Goal: Task Accomplishment & Management: Use online tool/utility

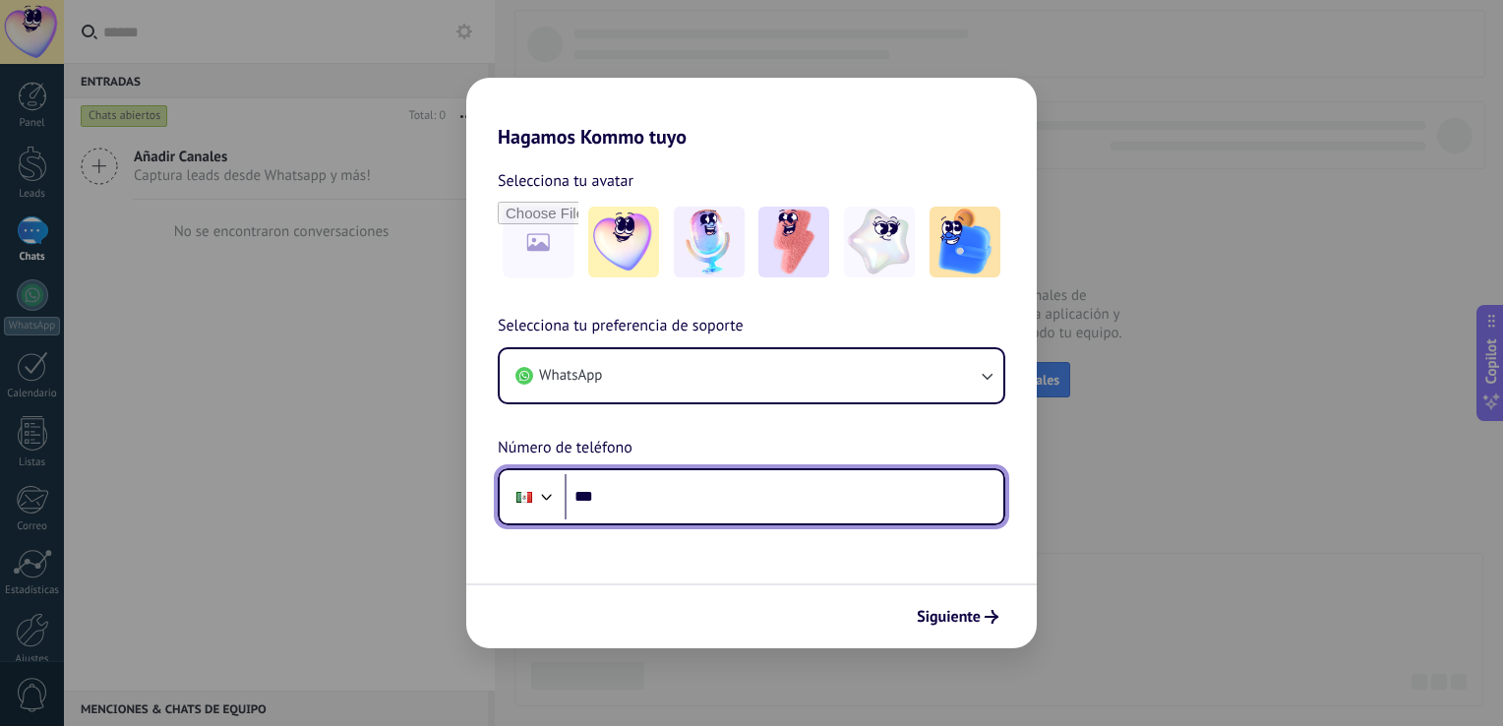
click at [732, 502] on input "***" at bounding box center [783, 496] width 439 height 45
type input "**********"
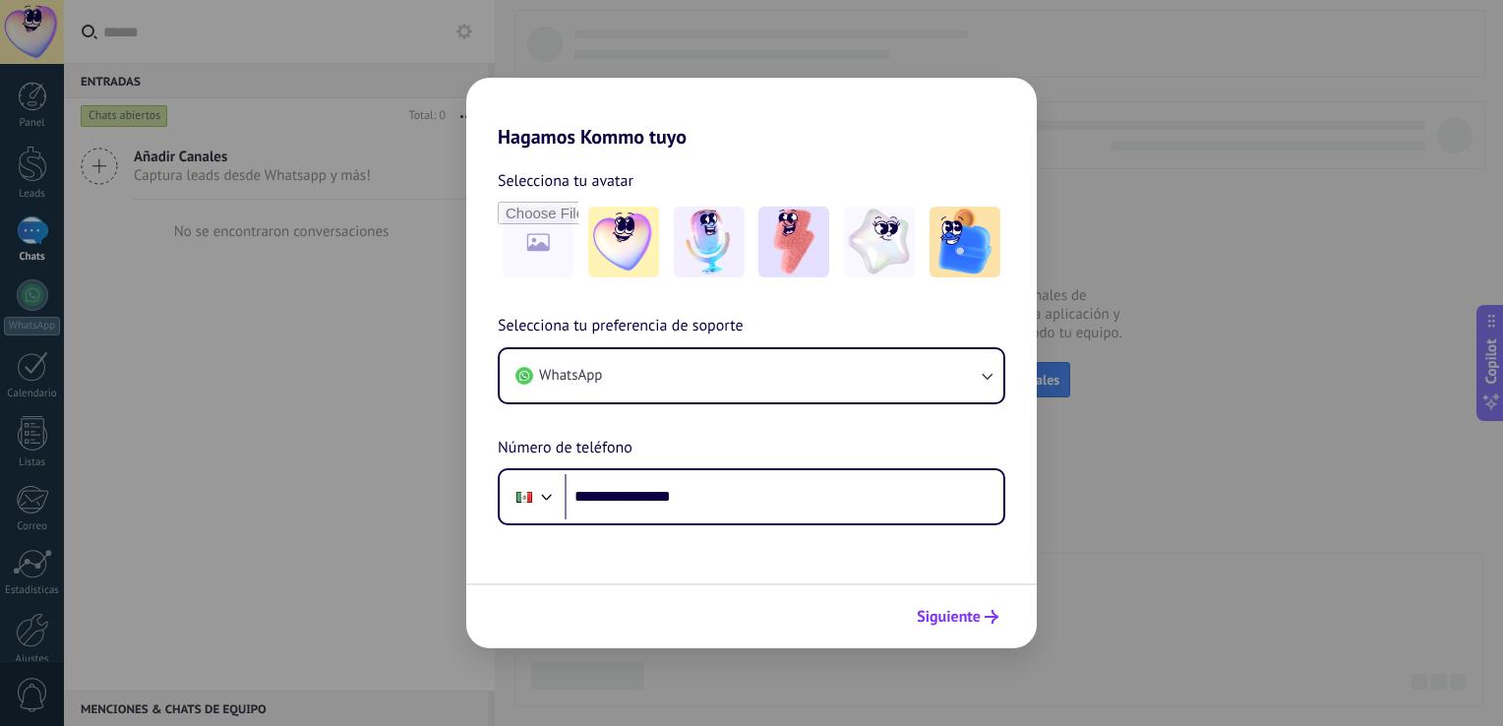
click at [962, 610] on span "Siguiente" at bounding box center [948, 617] width 64 height 14
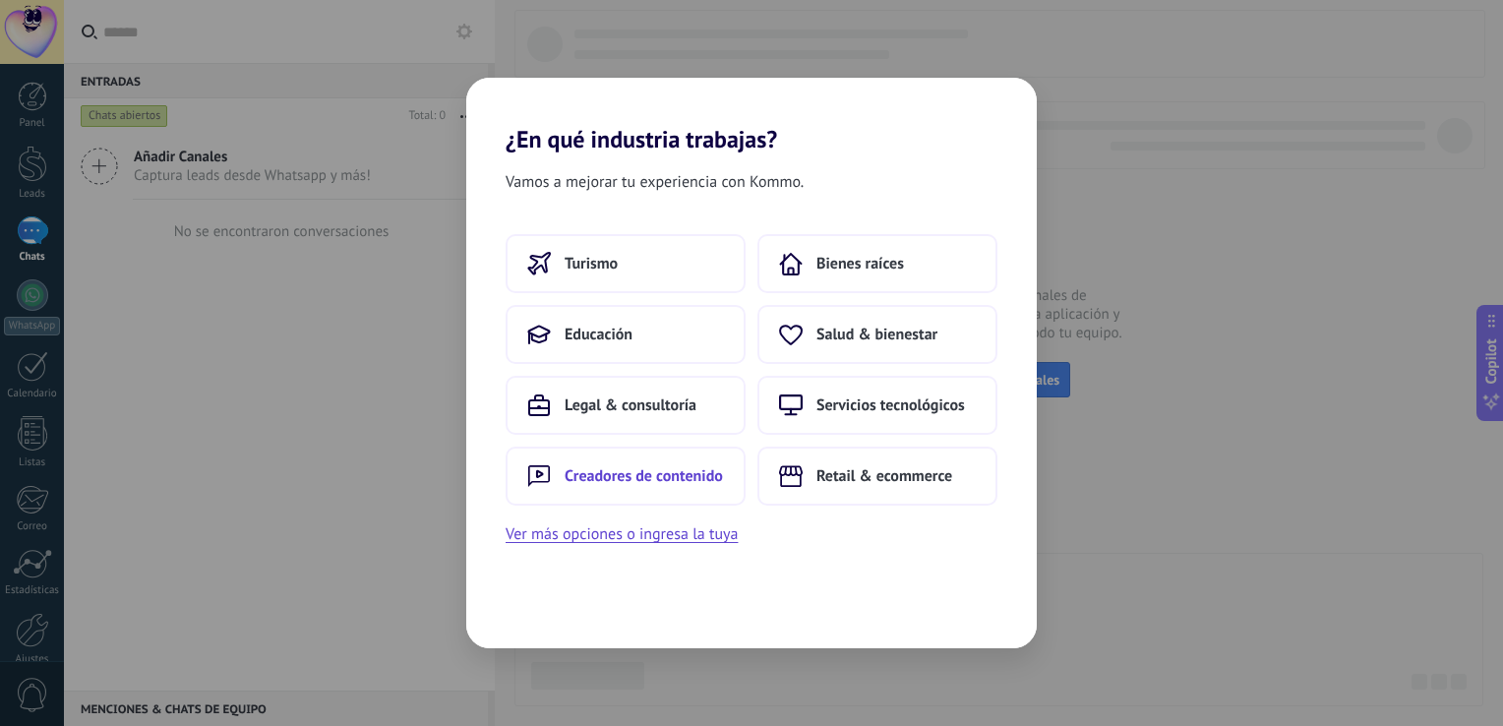
click at [684, 467] on span "Creadores de contenido" at bounding box center [643, 476] width 158 height 20
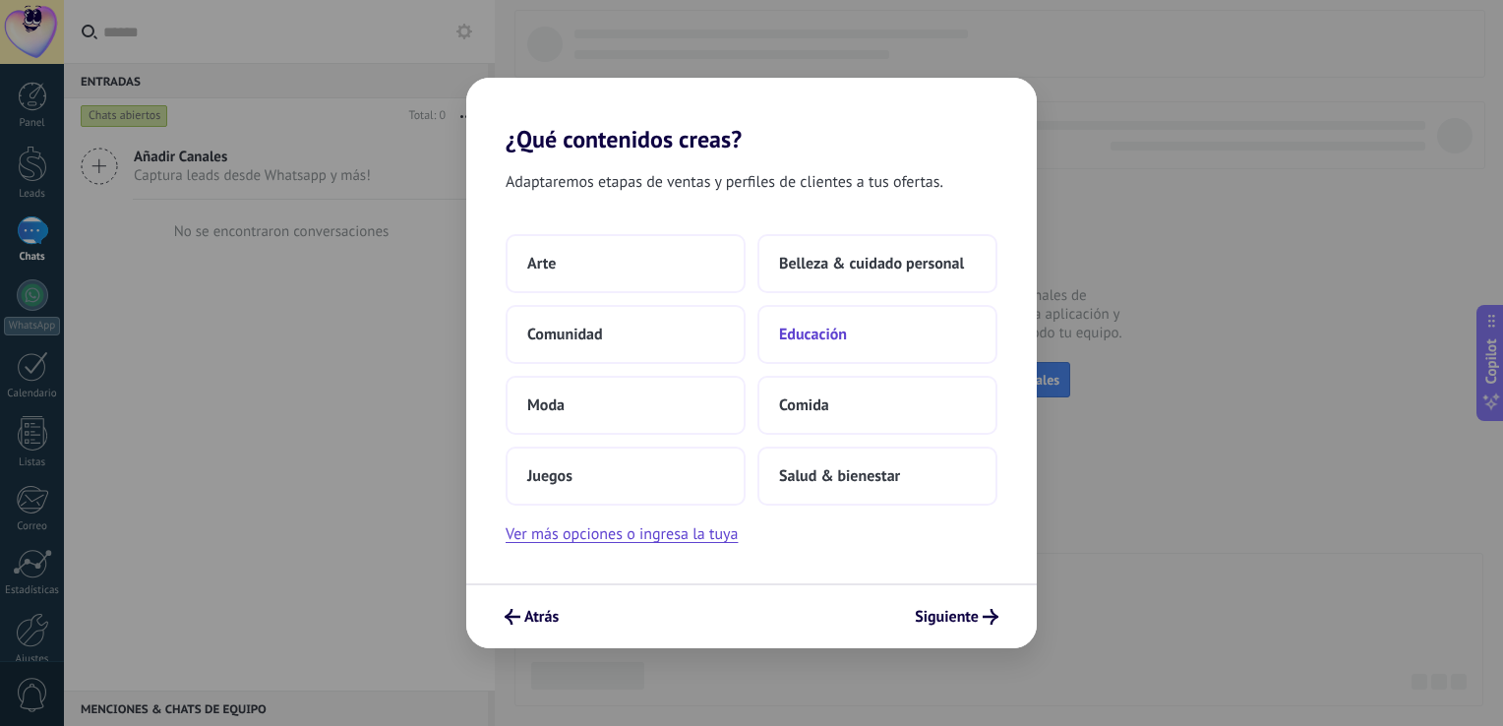
click at [846, 330] on span "Educación" at bounding box center [813, 335] width 68 height 20
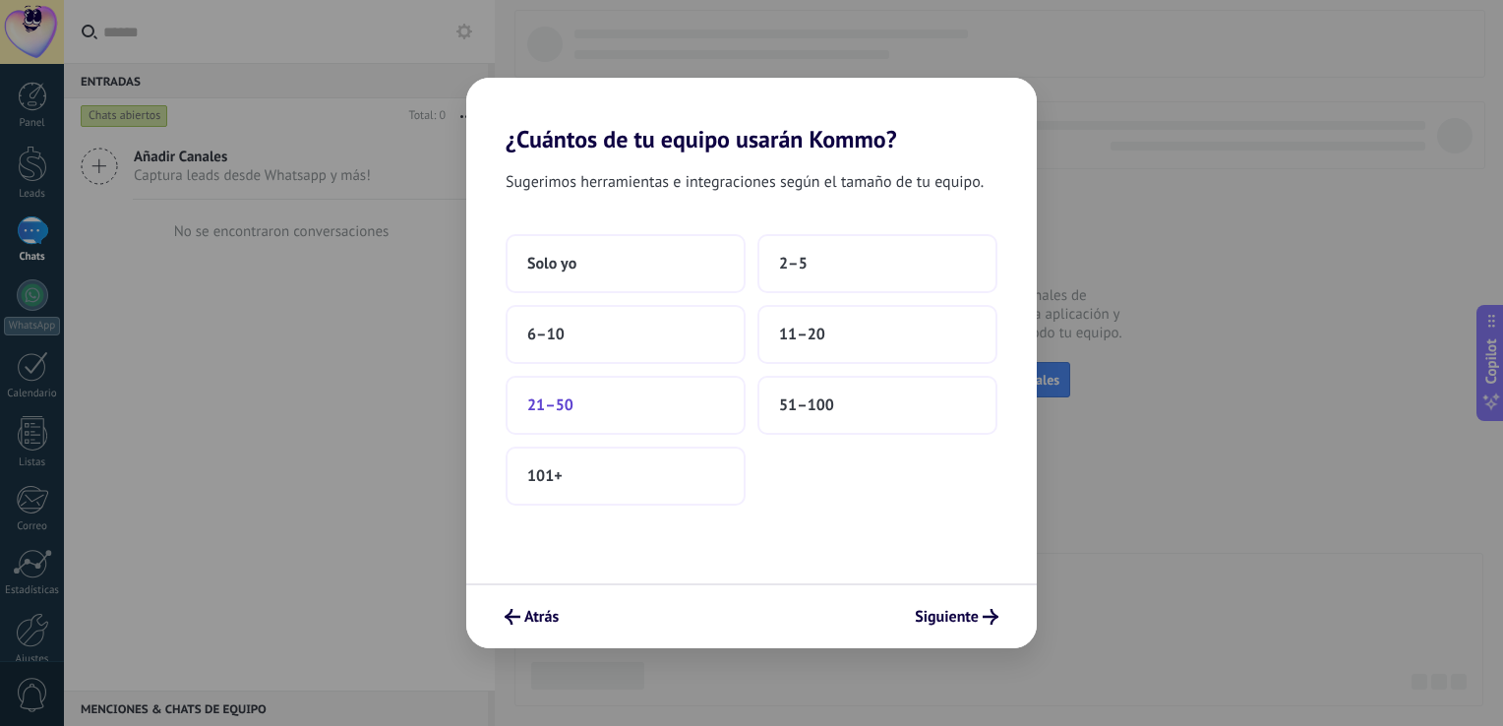
click at [639, 394] on button "21–50" at bounding box center [625, 405] width 240 height 59
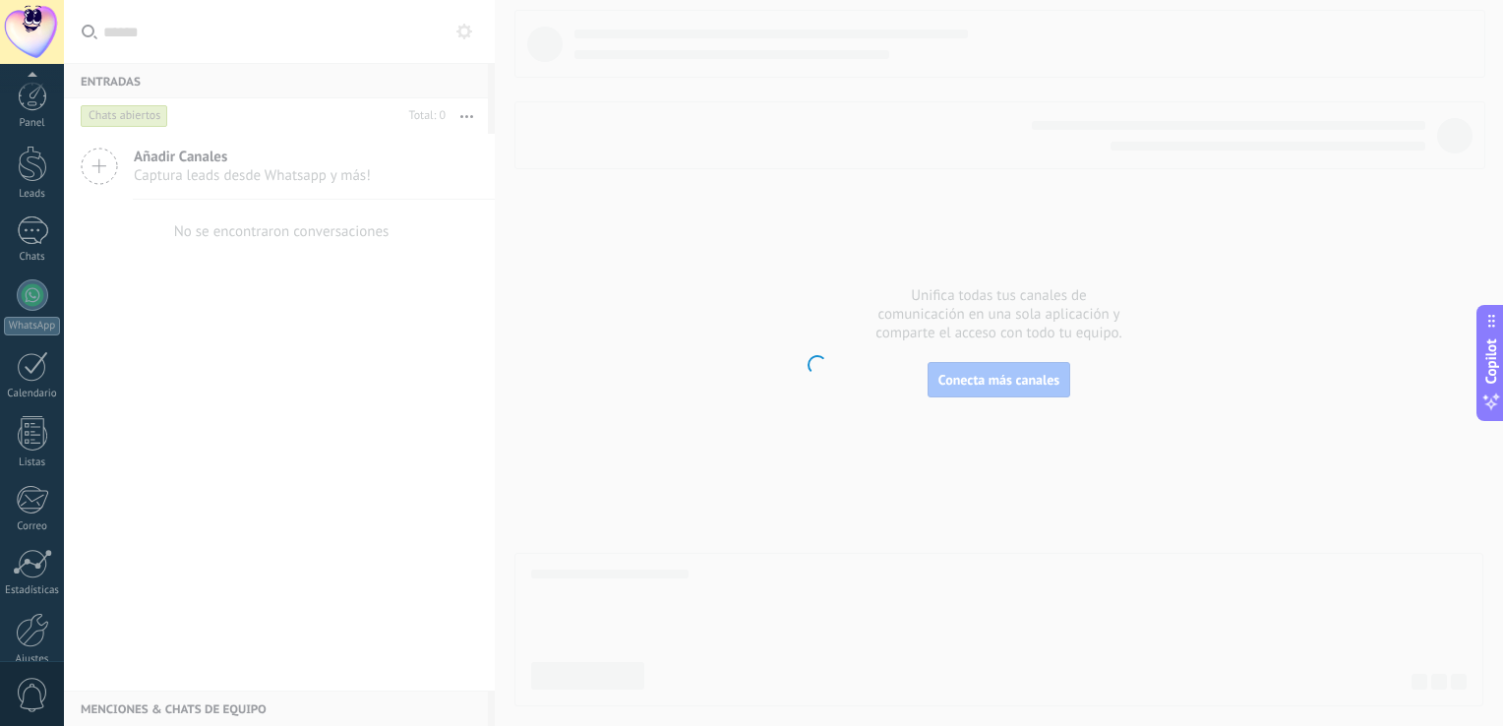
scroll to position [90, 0]
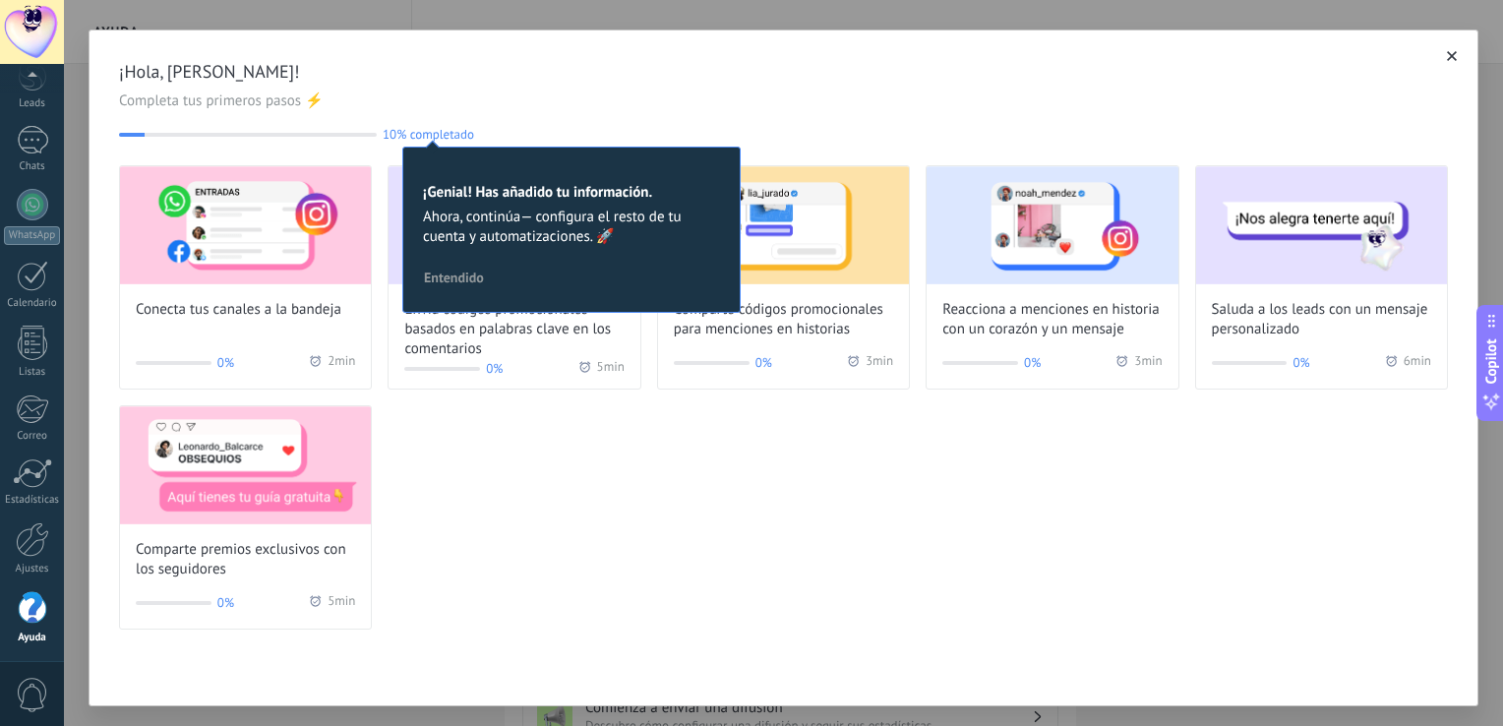
click at [576, 88] on div "¡Hola, [PERSON_NAME]! Completa tus primeros pasos ⚡ 10% completado 10 ¡Genial! …" at bounding box center [783, 101] width 1329 height 82
click at [469, 272] on span "Entendido" at bounding box center [454, 277] width 60 height 14
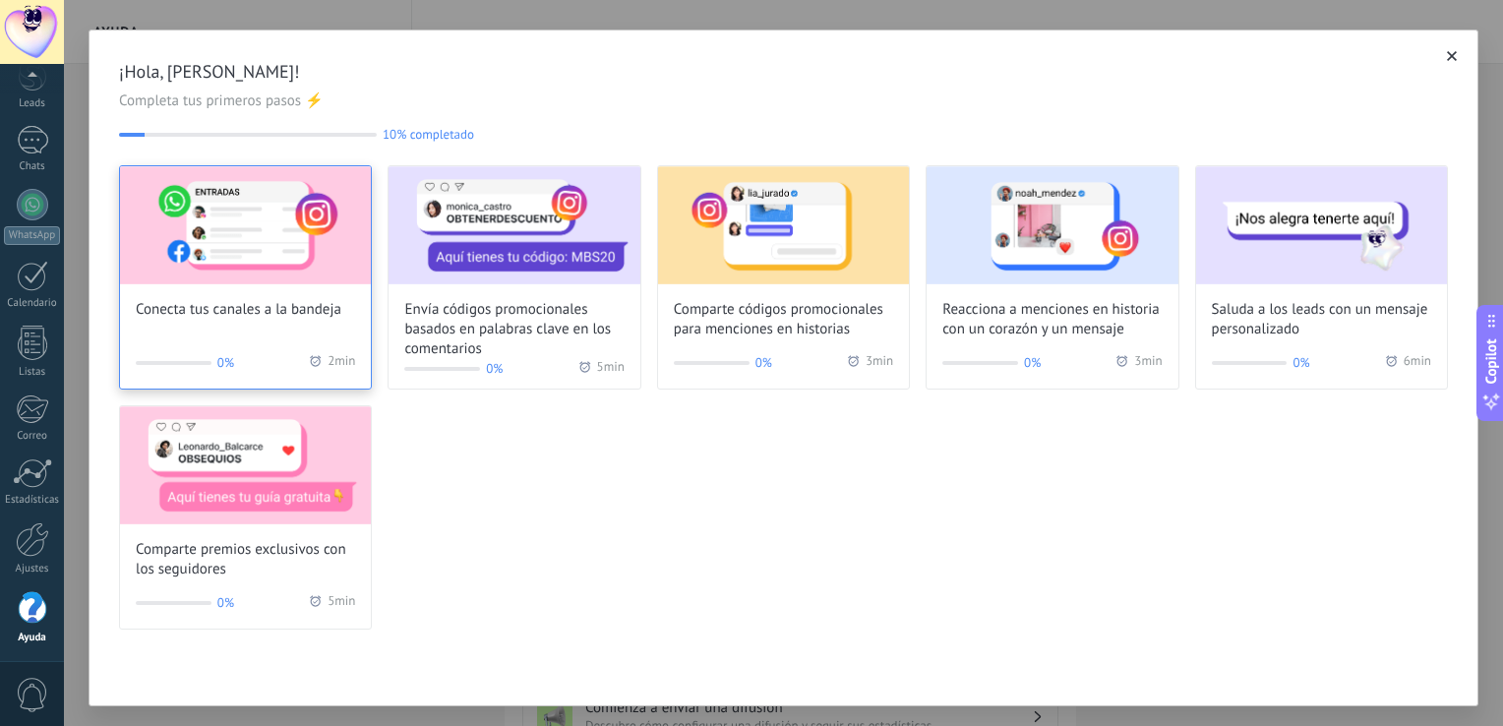
click at [283, 309] on span "Conecta tus canales a la bandeja" at bounding box center [239, 310] width 206 height 20
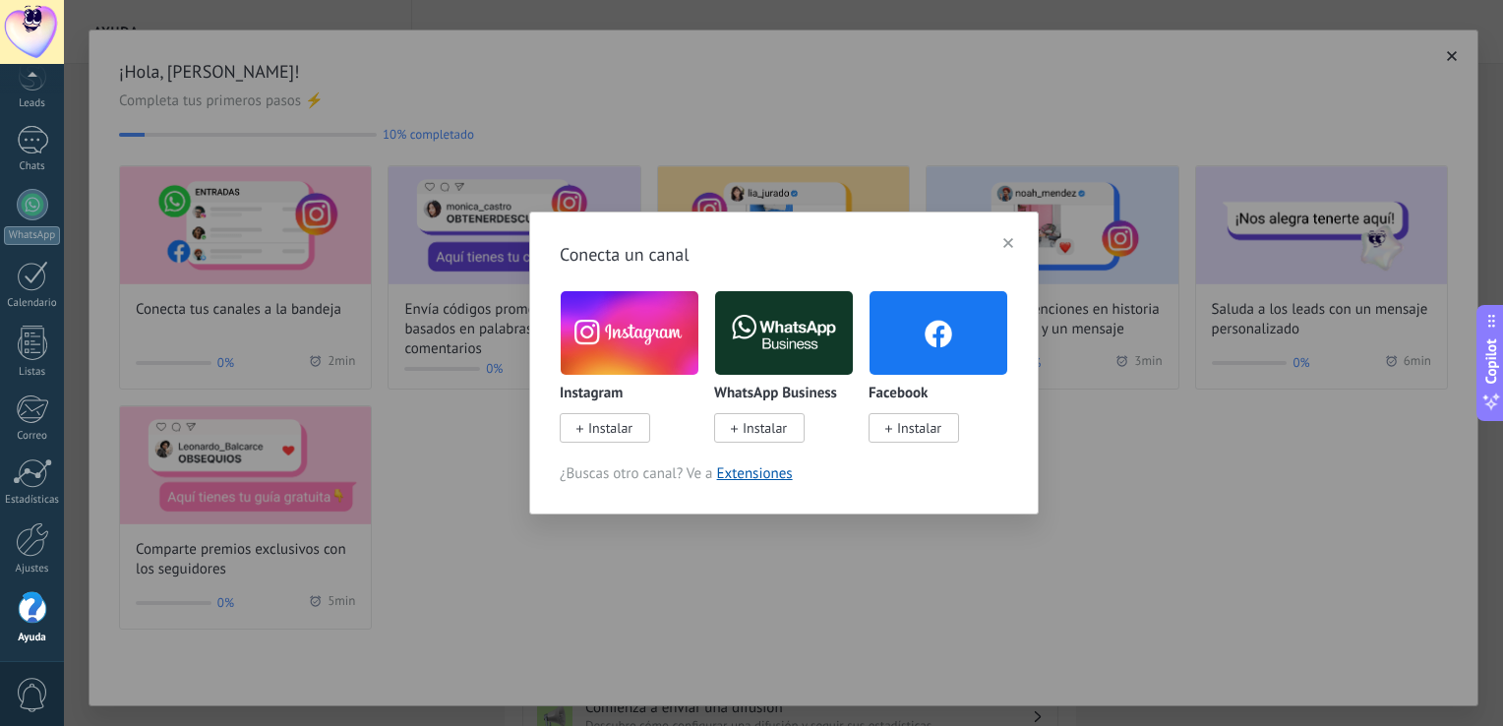
click at [604, 420] on span "Instalar" at bounding box center [610, 428] width 44 height 18
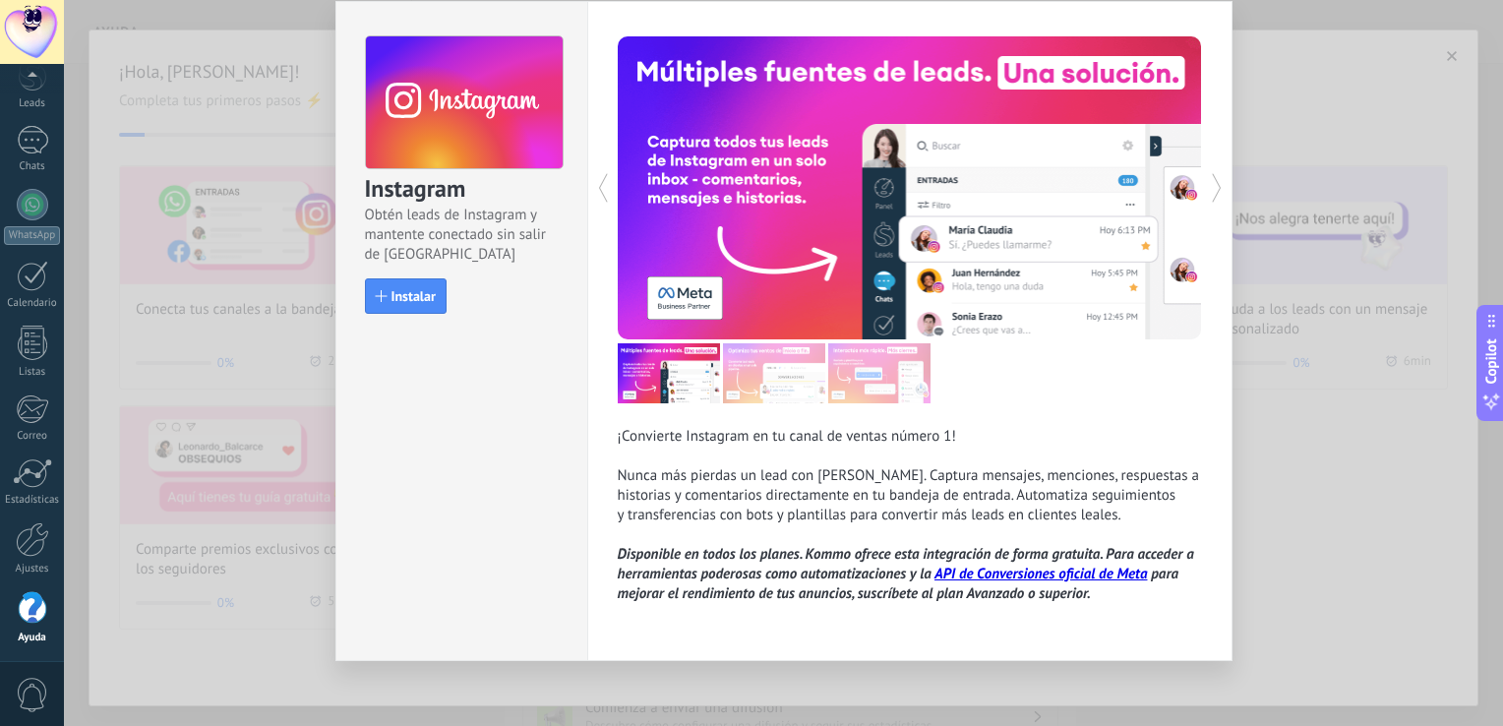
scroll to position [67, 0]
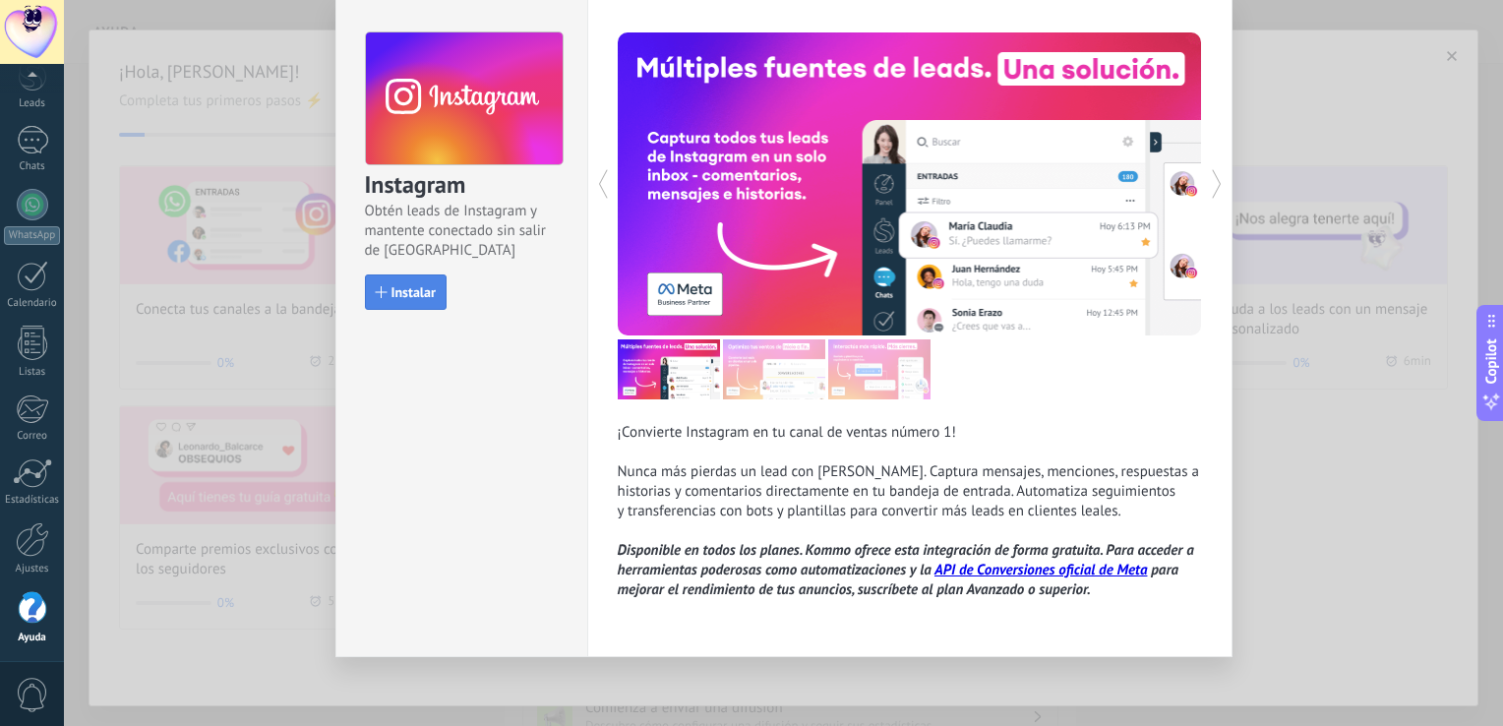
click at [410, 285] on span "Instalar" at bounding box center [413, 292] width 44 height 14
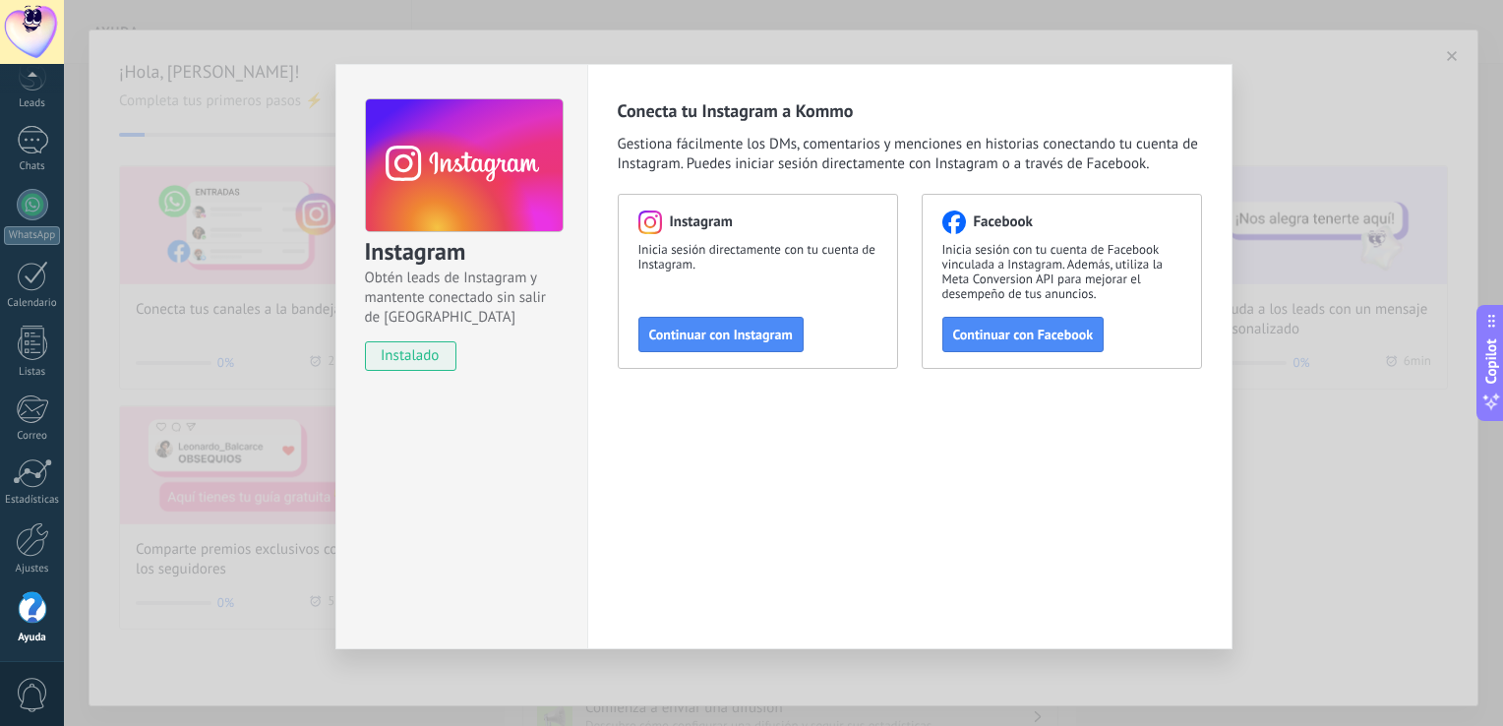
scroll to position [0, 0]
click at [736, 340] on span "Continuar con Instagram" at bounding box center [721, 334] width 144 height 14
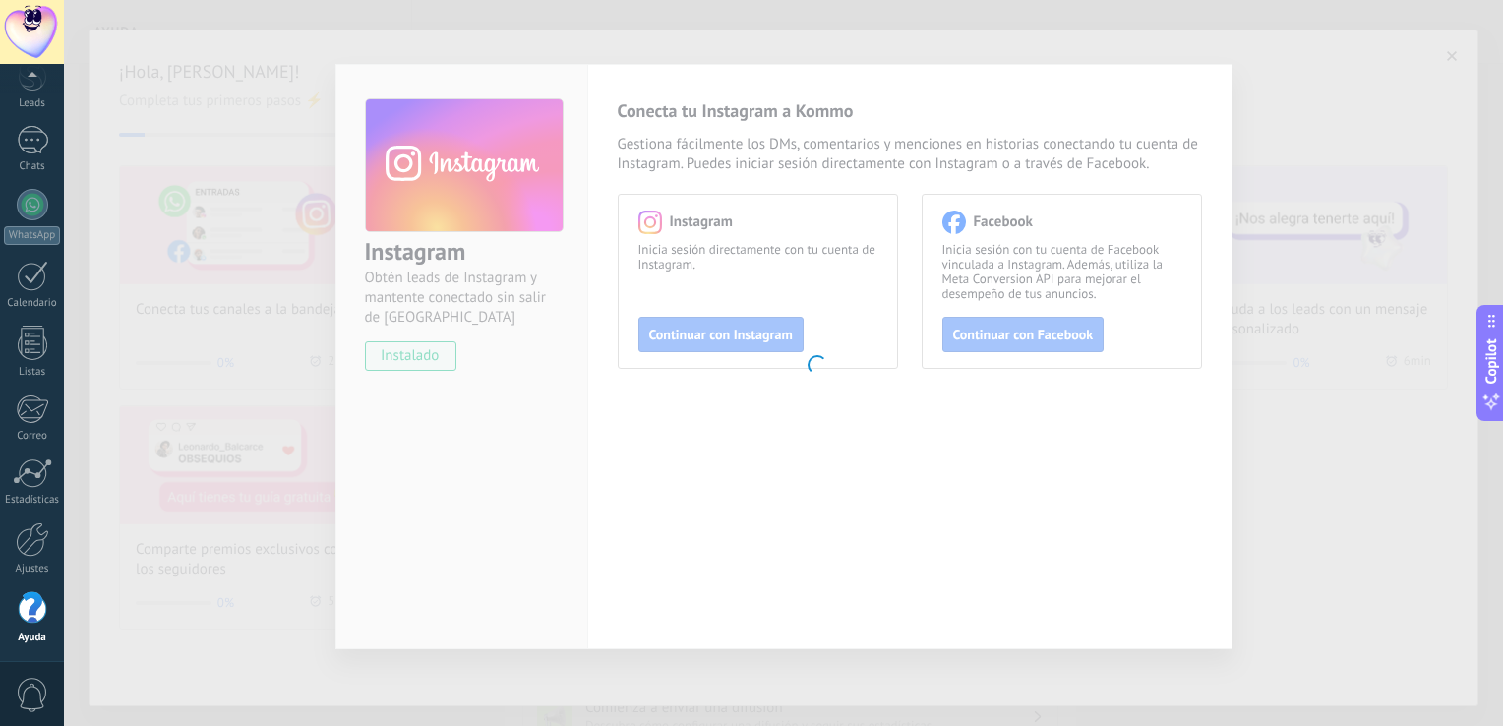
click at [307, 300] on body ".abecls-1,.abecls-2{fill-rule:evenodd}.abecls-2{fill:#fff} .abhcls-1{fill:none}…" at bounding box center [751, 363] width 1503 height 726
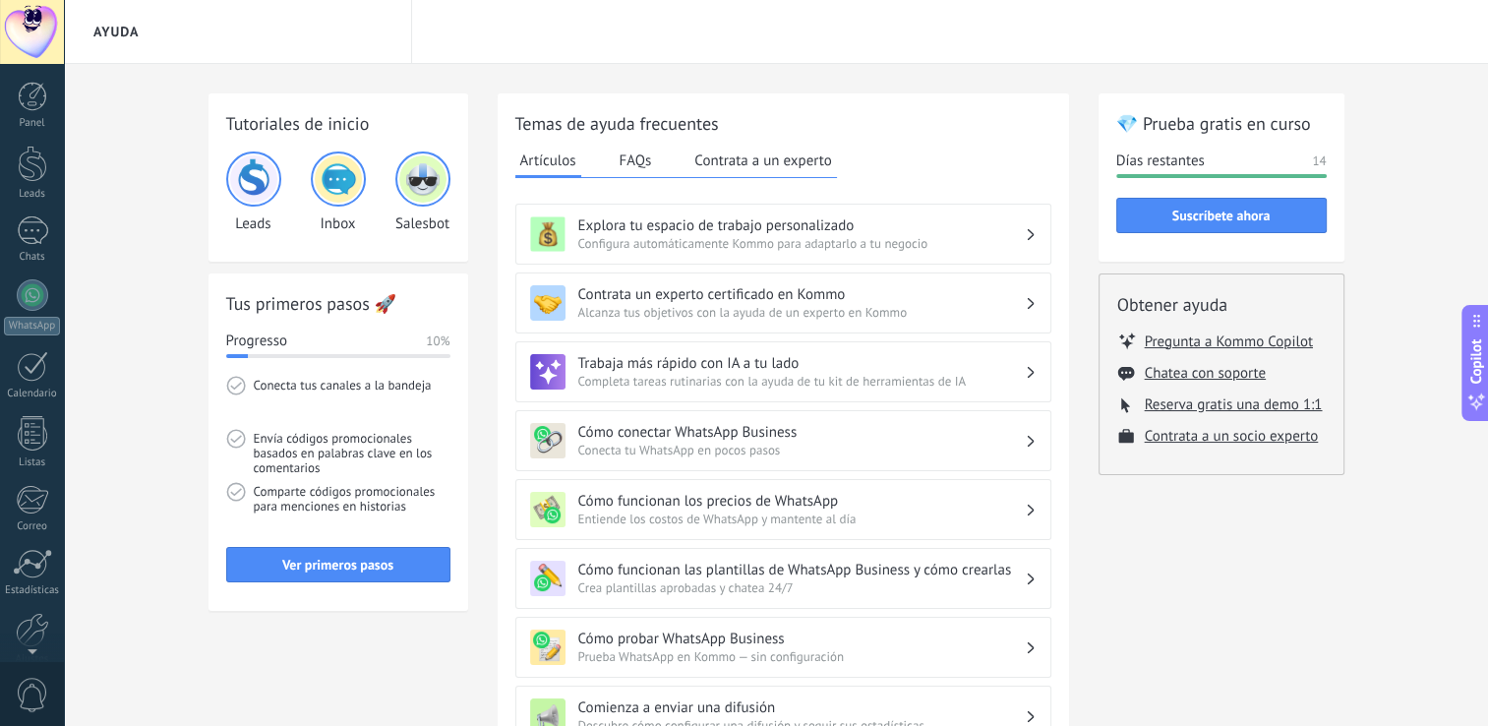
scroll to position [90, 0]
